Goal: Information Seeking & Learning: Learn about a topic

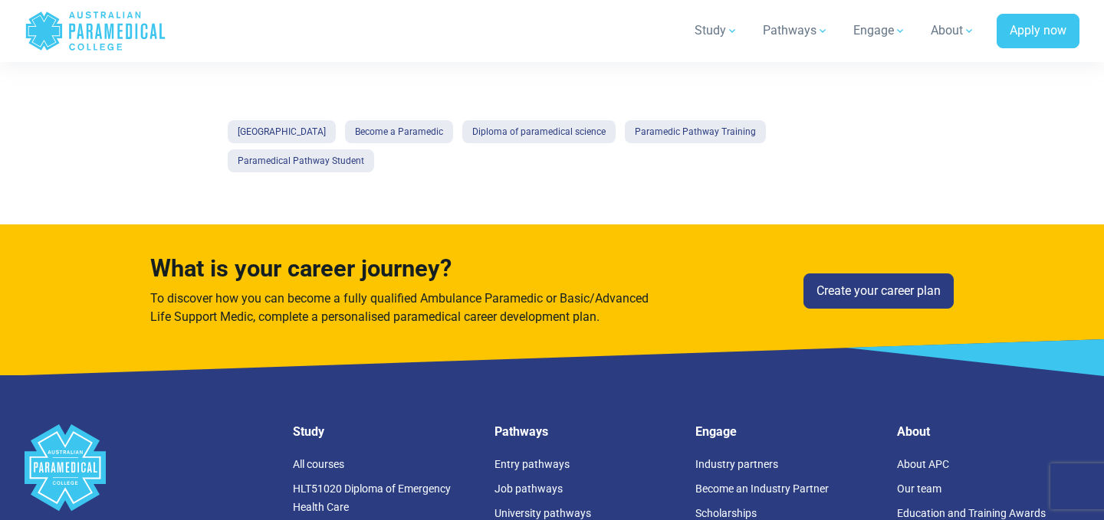
scroll to position [1884, 0]
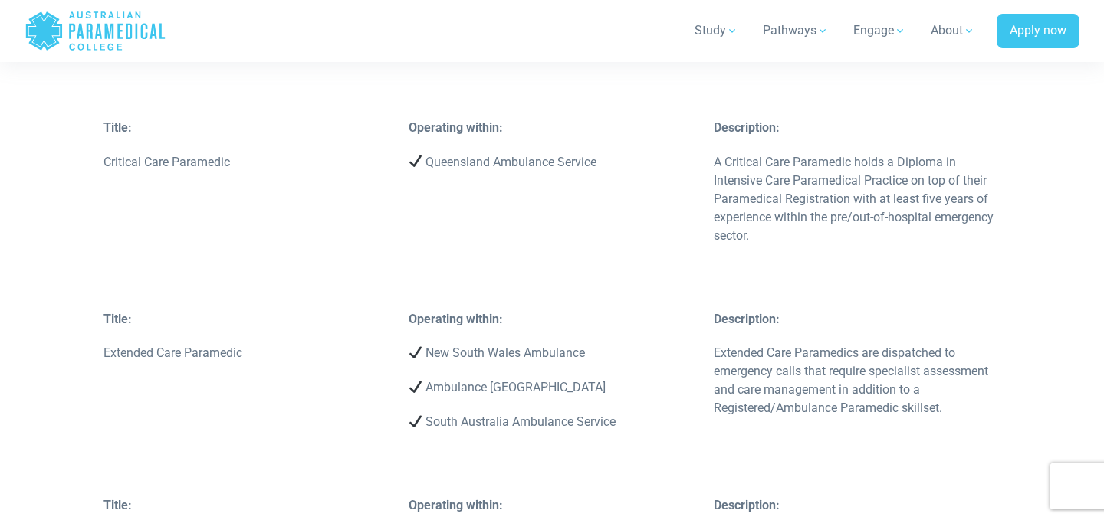
scroll to position [4746, 0]
